Goal: Subscribe to service/newsletter

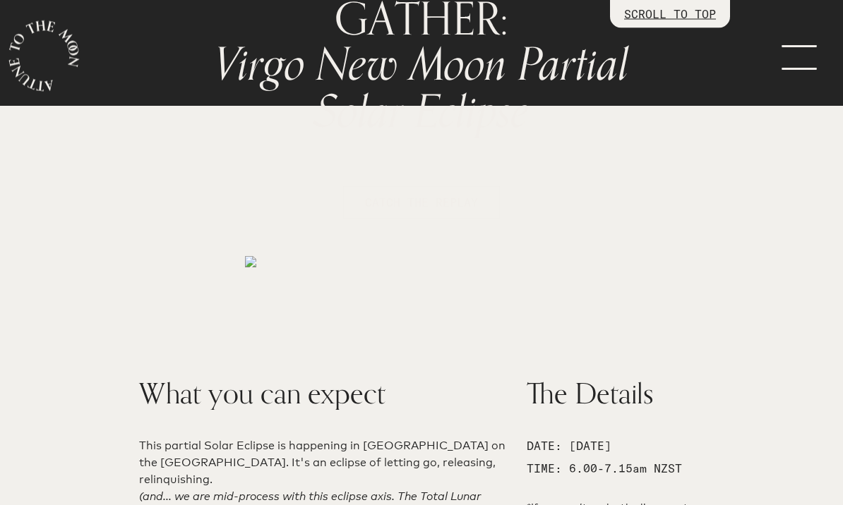
click at [393, 196] on span "CATCH THE REPLAY" at bounding box center [421, 203] width 113 height 17
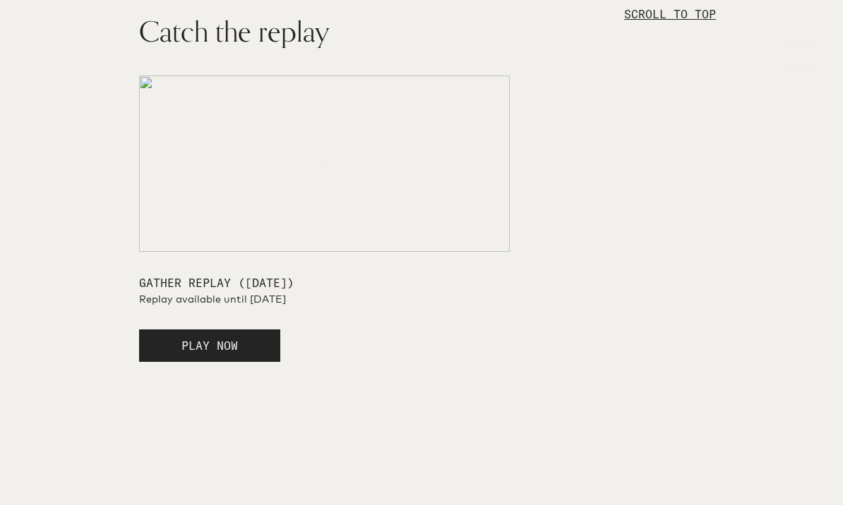
scroll to position [2906, 0]
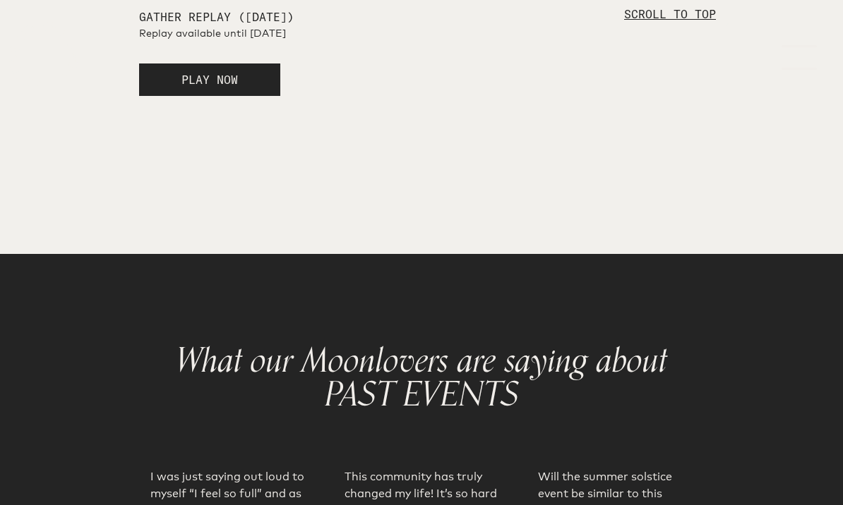
click at [201, 96] on button "PLAY NOW" at bounding box center [209, 80] width 141 height 32
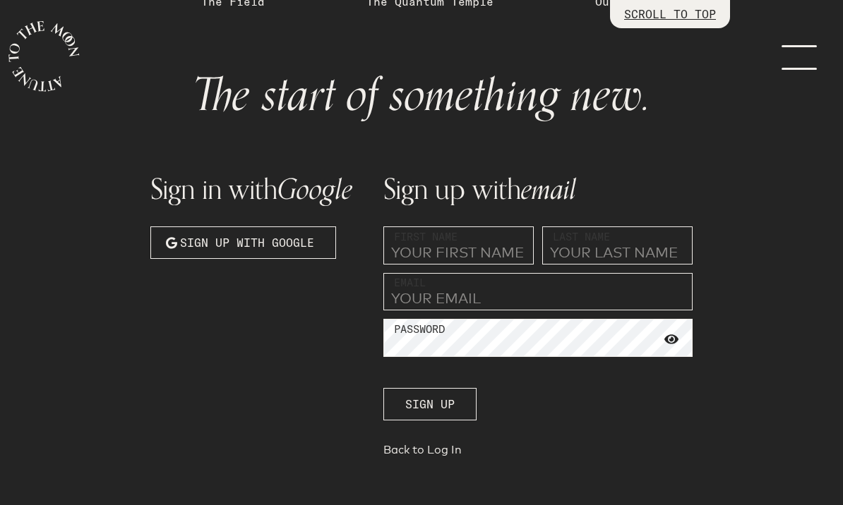
scroll to position [74, 0]
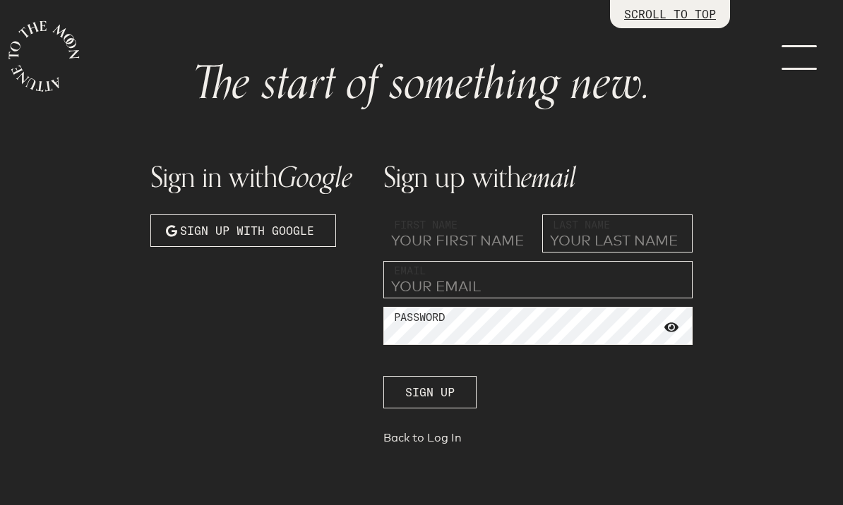
click at [397, 236] on input "text" at bounding box center [458, 234] width 150 height 38
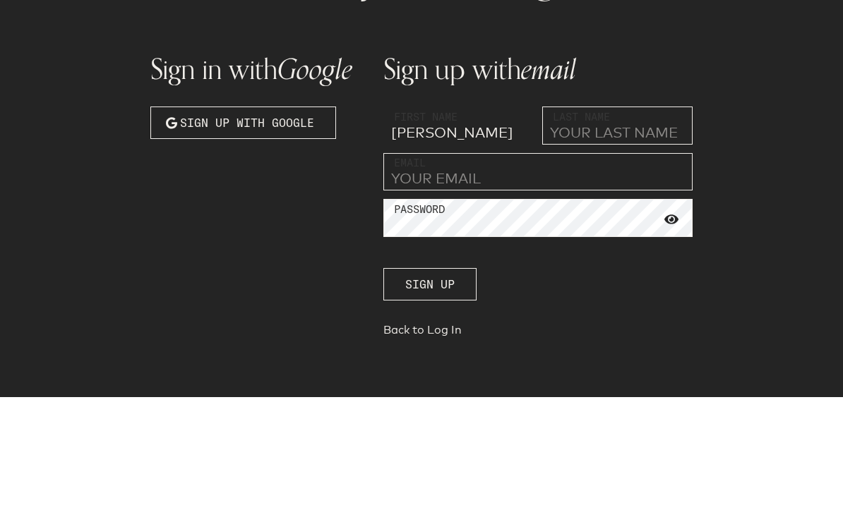
type input "[PERSON_NAME]"
click at [567, 215] on input "text" at bounding box center [617, 234] width 150 height 38
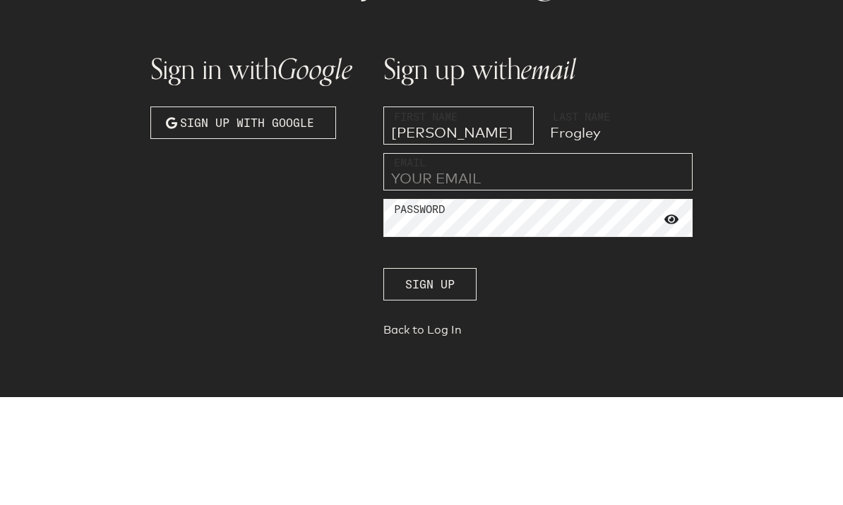
type input "Frogley"
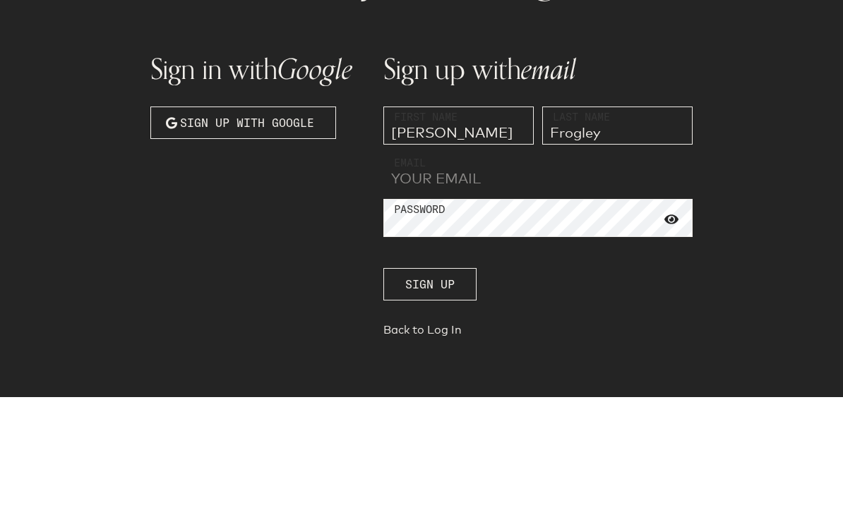
click at [404, 261] on input "email" at bounding box center [537, 280] width 309 height 38
type input "[EMAIL_ADDRESS][DOMAIN_NAME]"
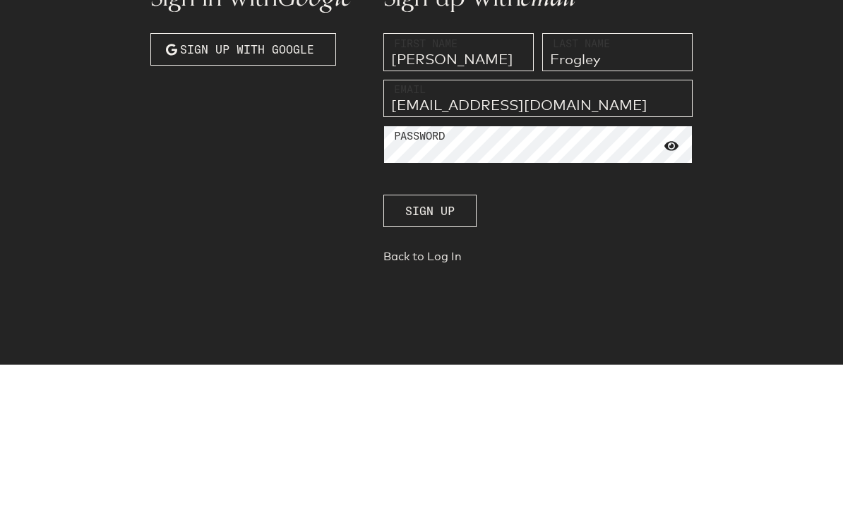
scroll to position [115, 0]
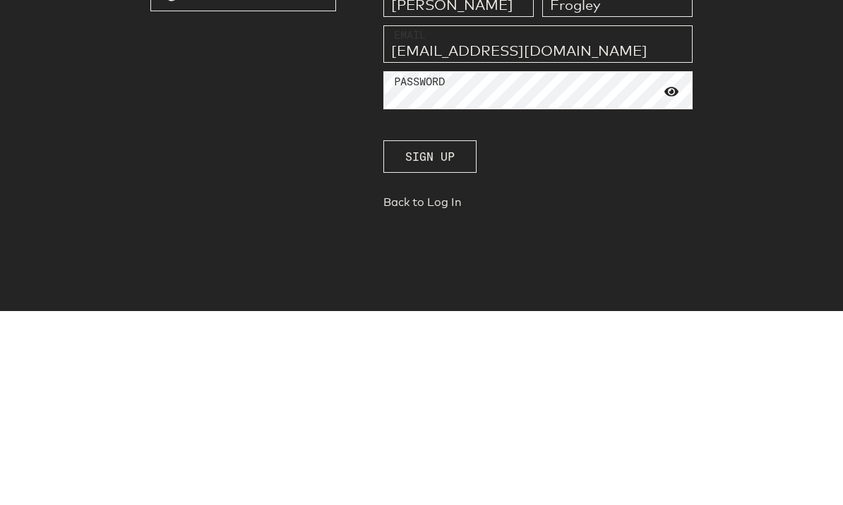
click at [436, 343] on span "Sign up" at bounding box center [429, 351] width 49 height 17
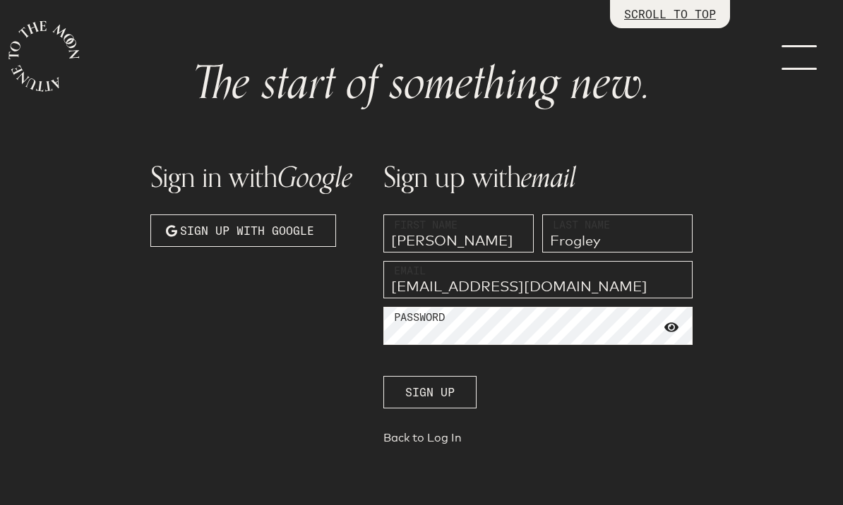
click at [435, 436] on link "Back to Log In" at bounding box center [537, 441] width 309 height 20
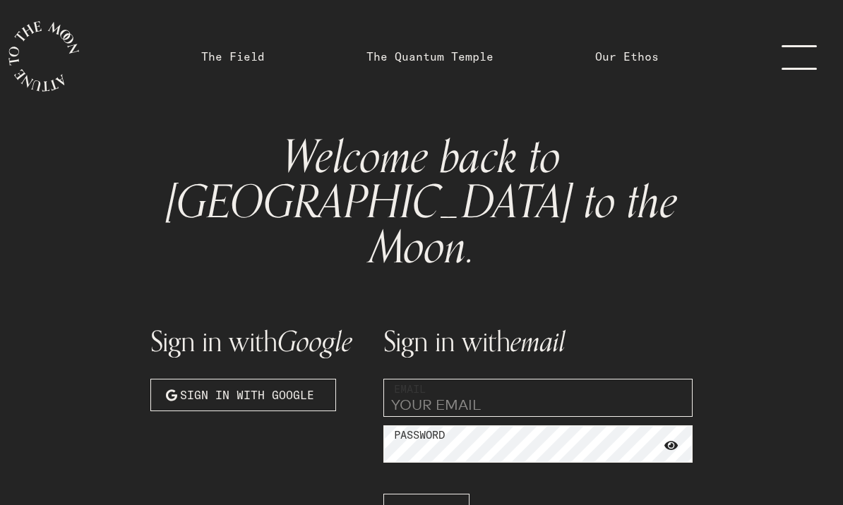
click at [430, 502] on span "Log In" at bounding box center [426, 510] width 42 height 17
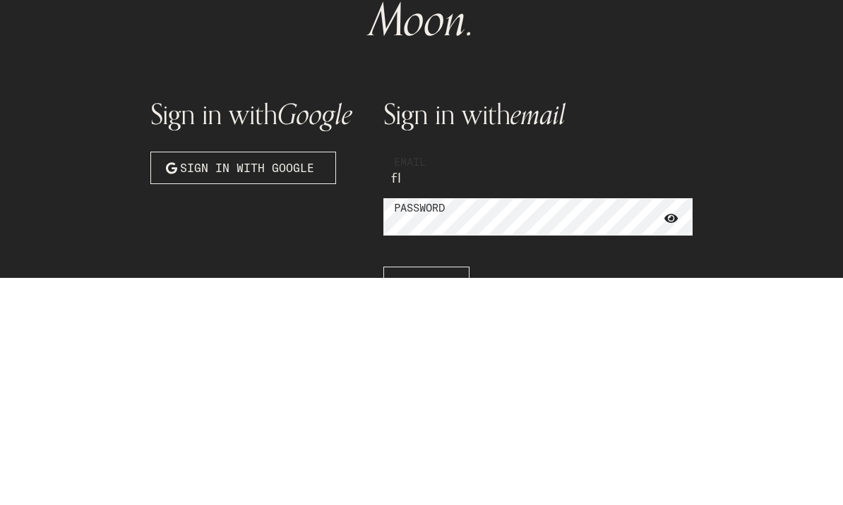
type input "[EMAIL_ADDRESS][DOMAIN_NAME]"
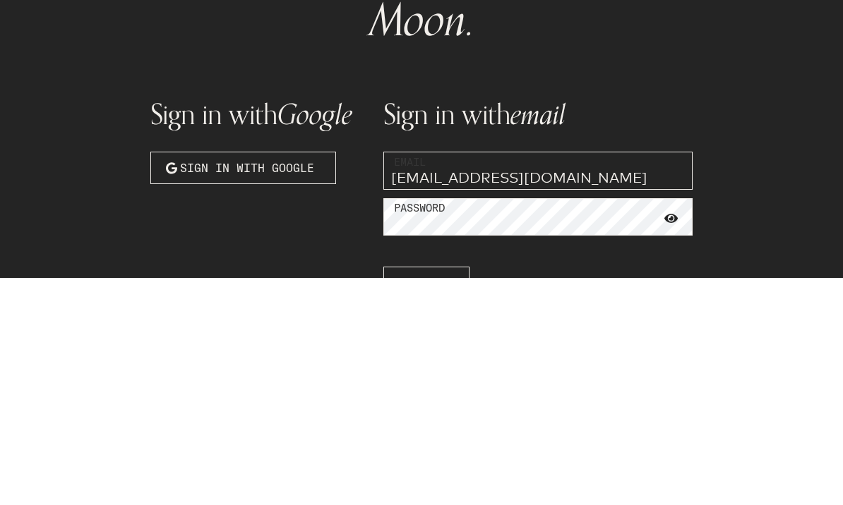
scroll to position [92, 0]
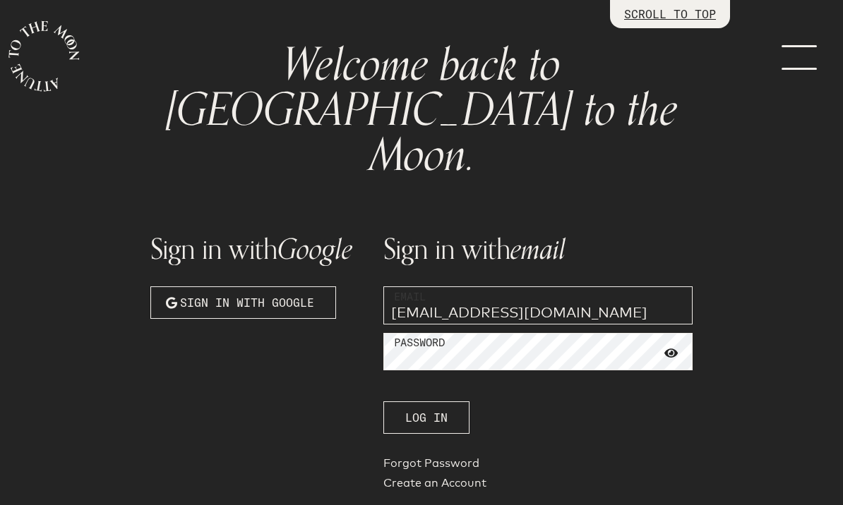
click at [438, 409] on span "Log In" at bounding box center [426, 417] width 42 height 17
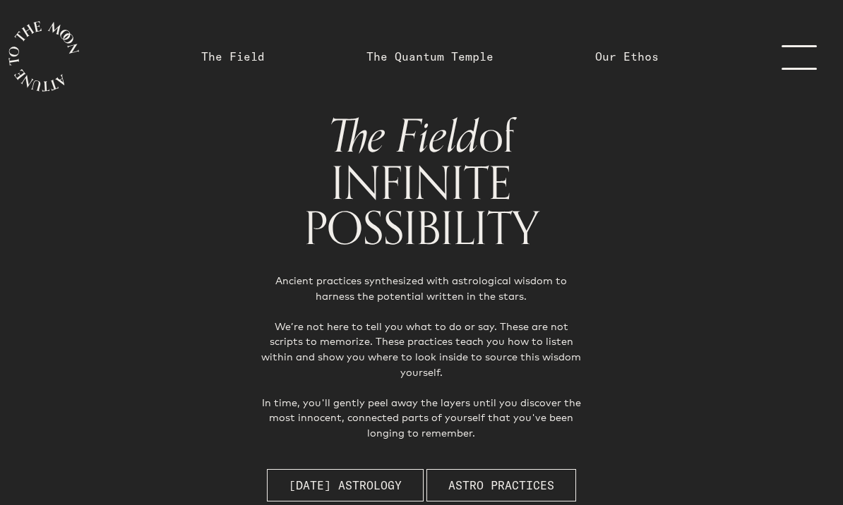
click at [344, 477] on span "[DATE] Astrology" at bounding box center [345, 485] width 113 height 17
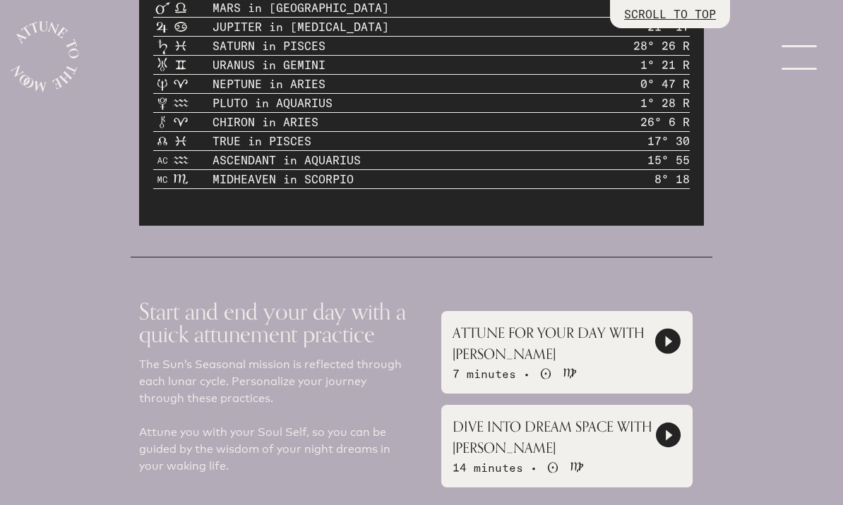
scroll to position [1267, 0]
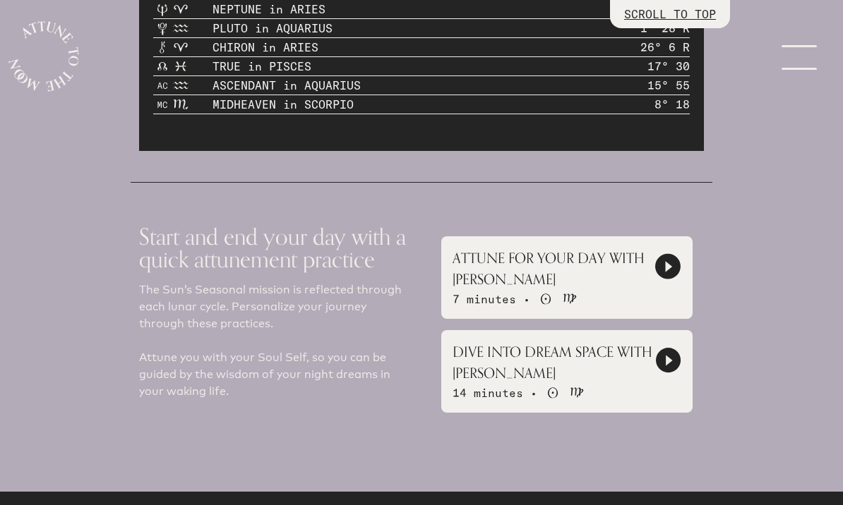
click at [656, 254] on icon at bounding box center [668, 266] width 24 height 24
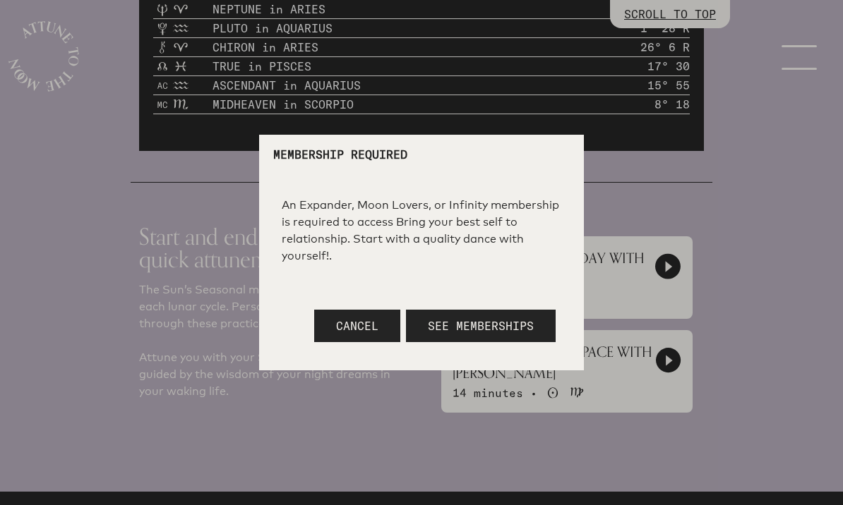
click at [801, 198] on div at bounding box center [421, 252] width 843 height 505
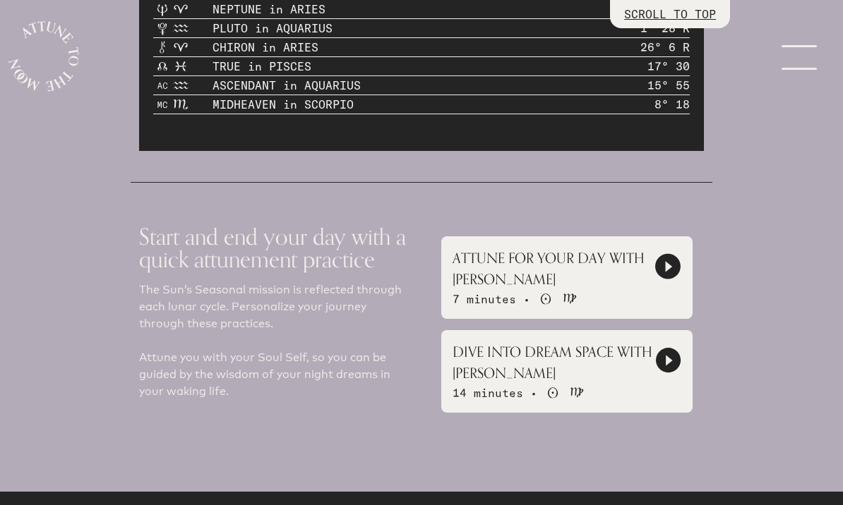
click at [666, 355] on icon at bounding box center [668, 360] width 6 height 11
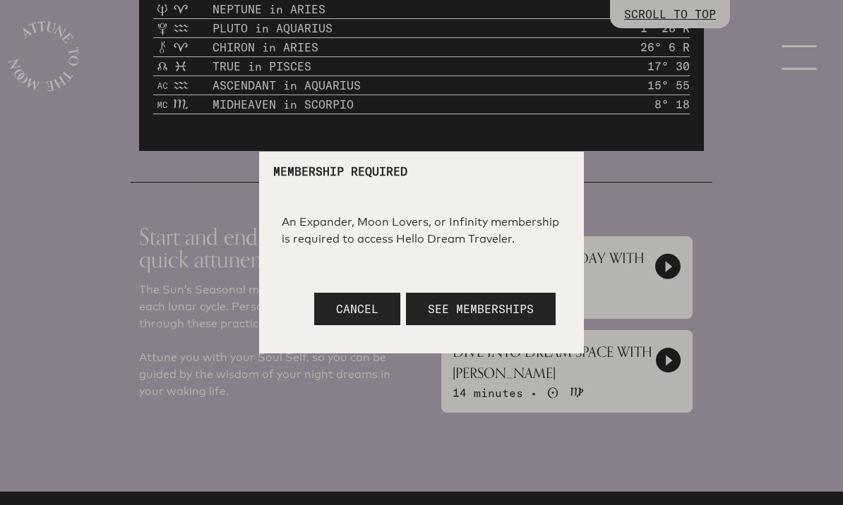
click at [793, 242] on div at bounding box center [421, 252] width 843 height 505
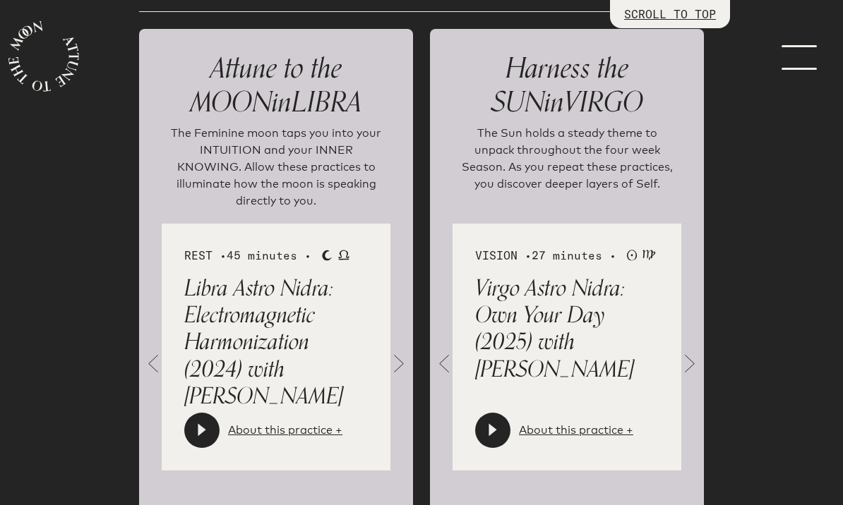
scroll to position [1929, 0]
click at [207, 414] on div at bounding box center [201, 431] width 35 height 35
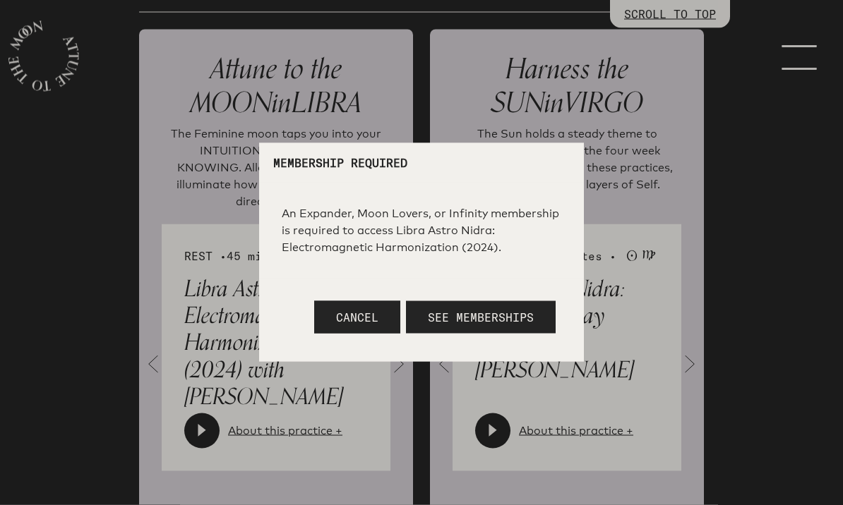
scroll to position [1930, 0]
click at [787, 212] on div at bounding box center [421, 252] width 843 height 505
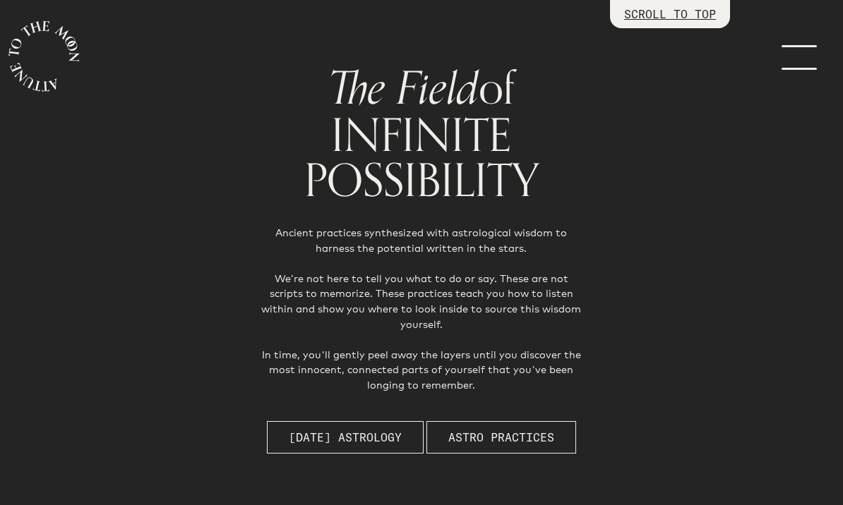
scroll to position [0, 0]
